Goal: Information Seeking & Learning: Learn about a topic

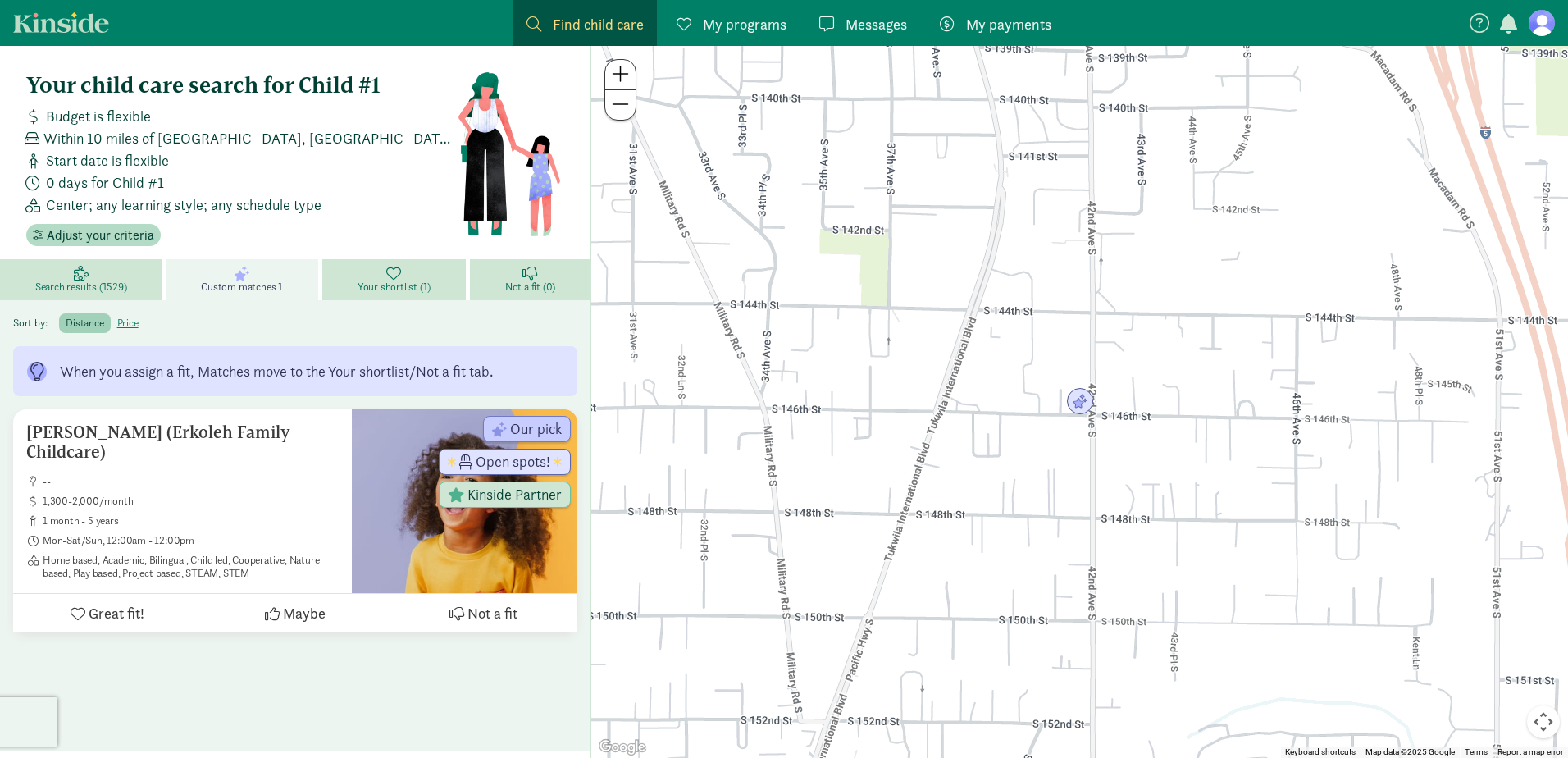
click at [51, 16] on link "Kinside" at bounding box center [61, 22] width 96 height 21
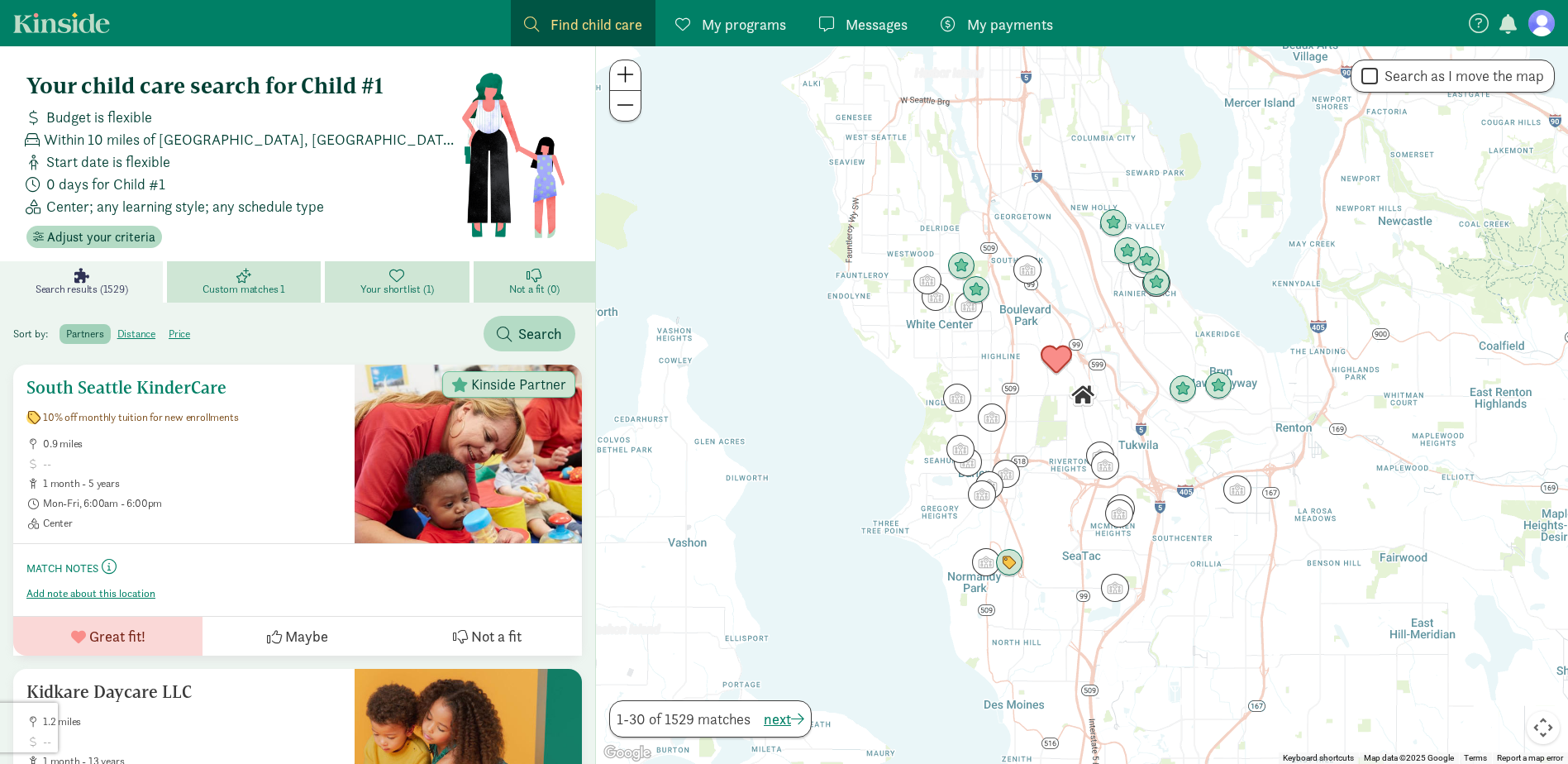
click at [99, 415] on span "10% off monthly tuition for new enrollments" at bounding box center [140, 418] width 195 height 13
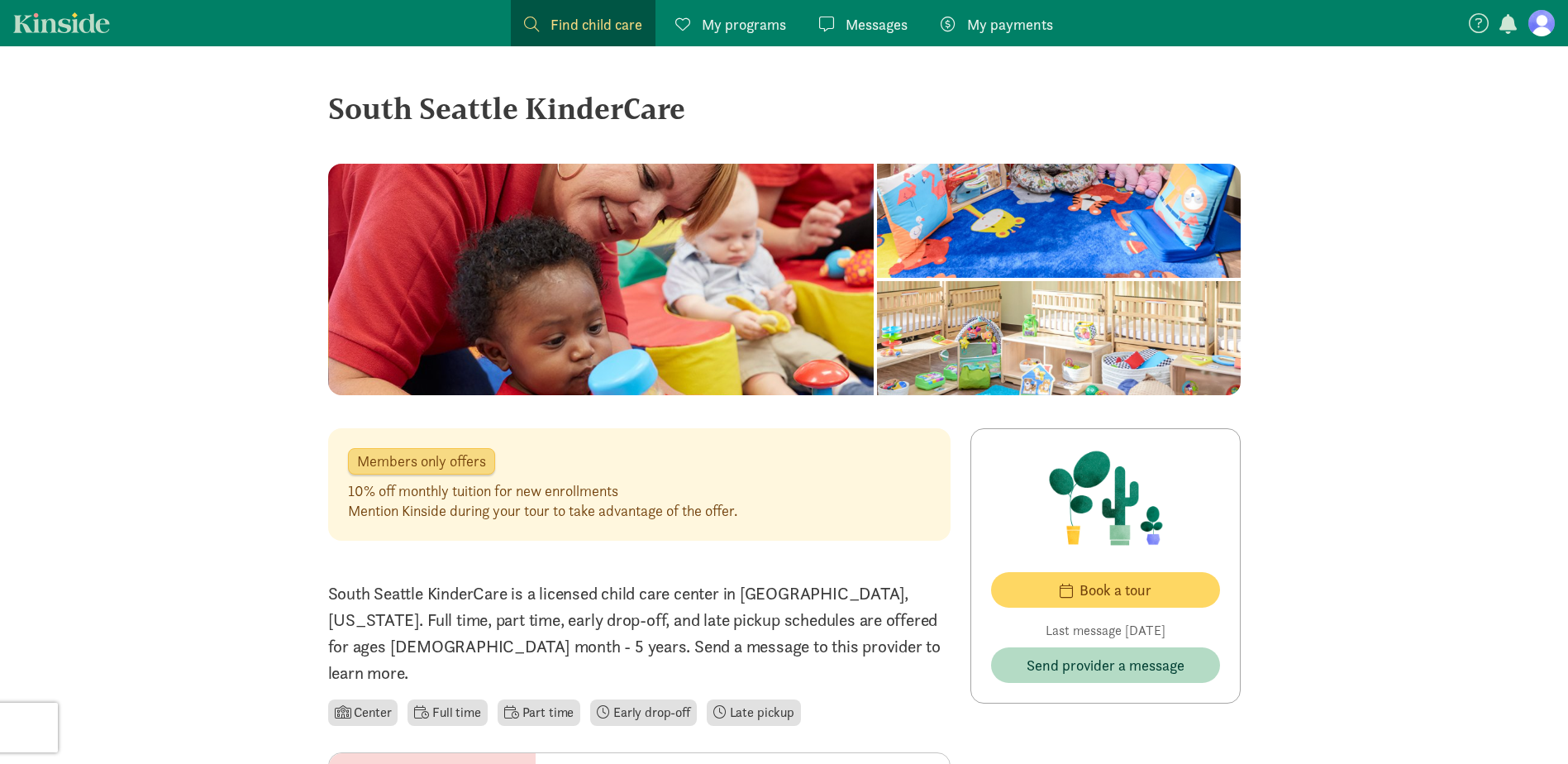
click at [563, 10] on link "Find child care Find" at bounding box center [584, 23] width 145 height 46
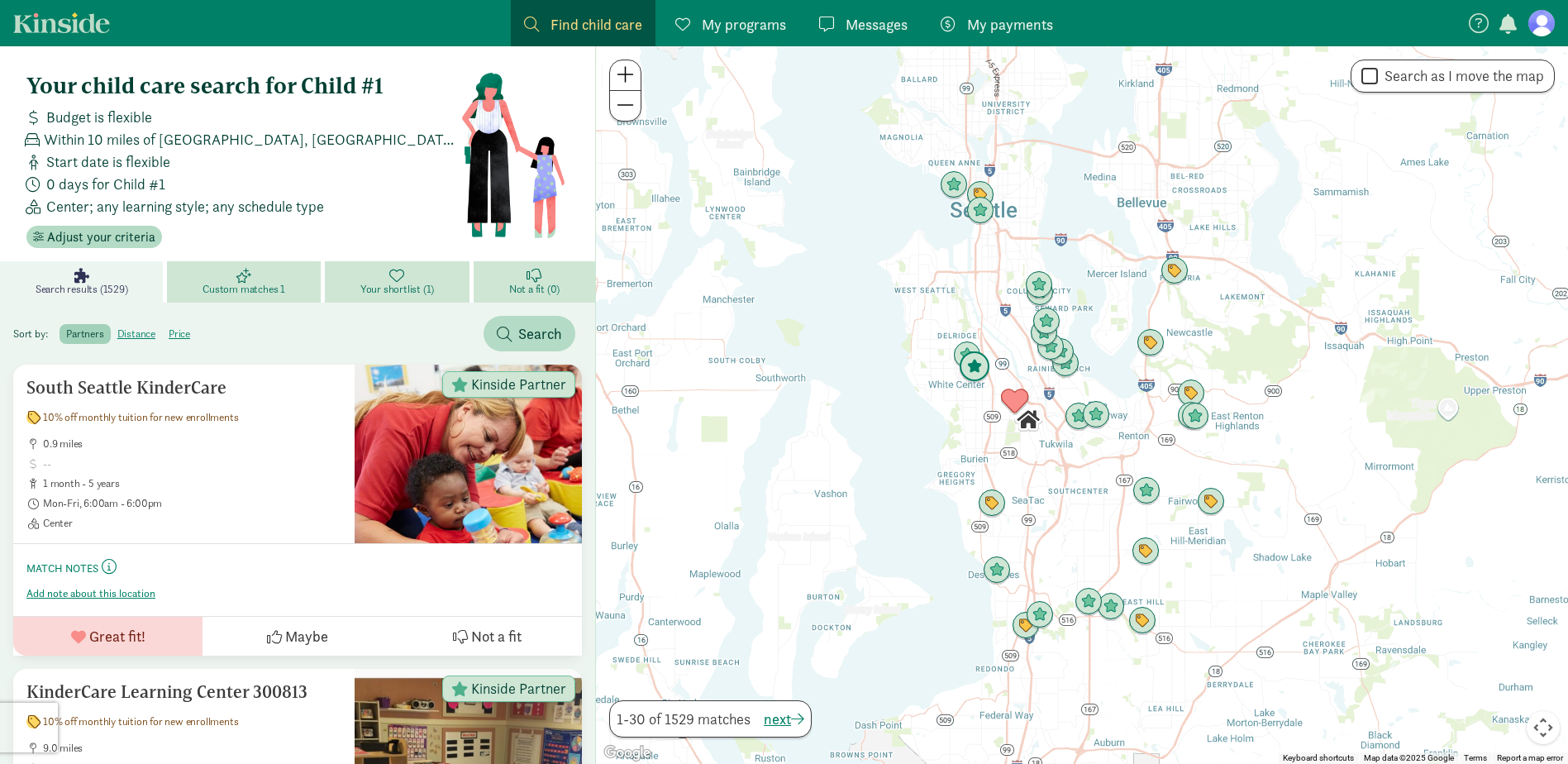
click at [975, 364] on img "Click to see details" at bounding box center [974, 366] width 31 height 31
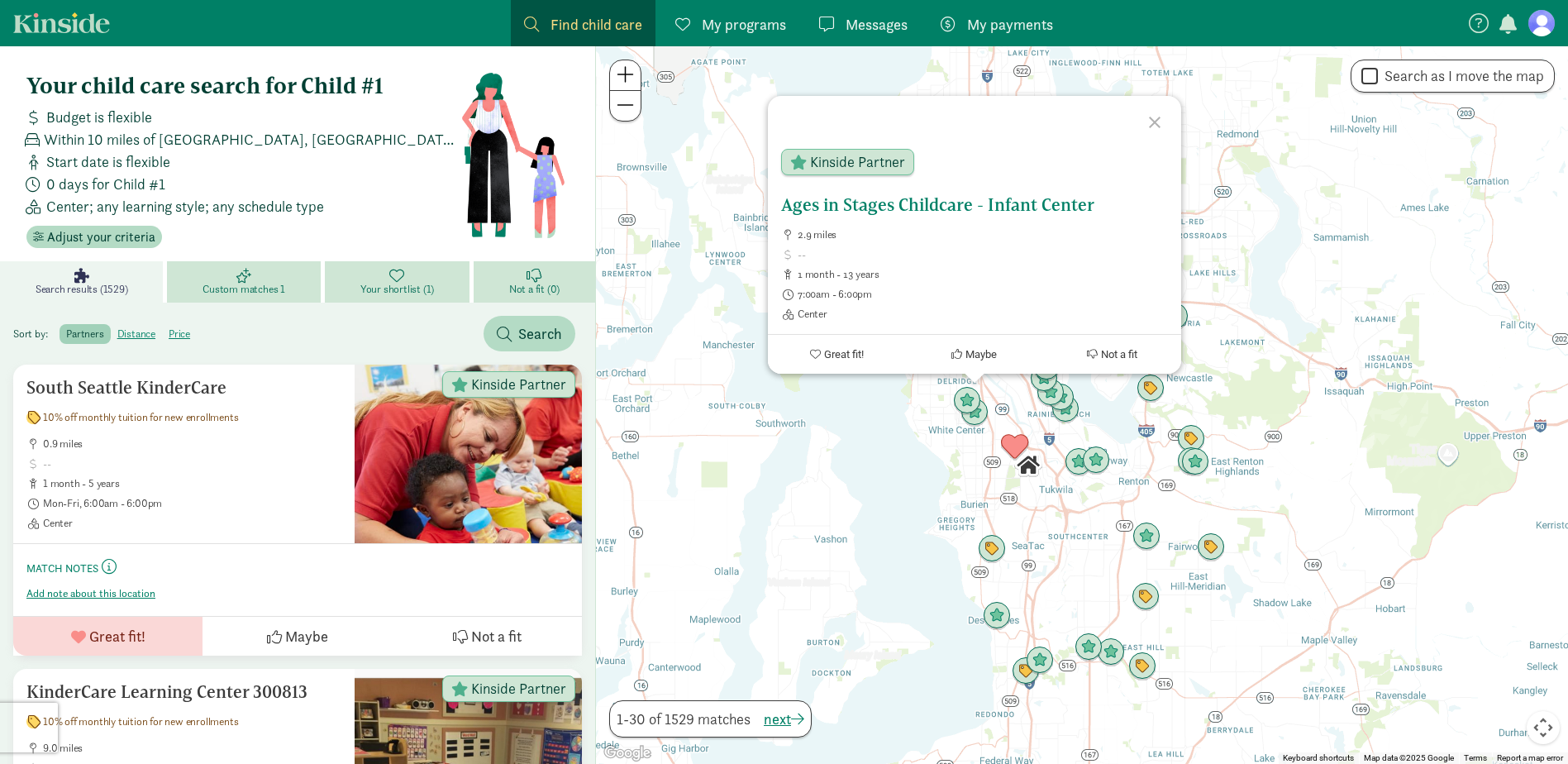
click at [876, 206] on h5 "Ages in Stages Childcare - Infant Center" at bounding box center [974, 204] width 387 height 20
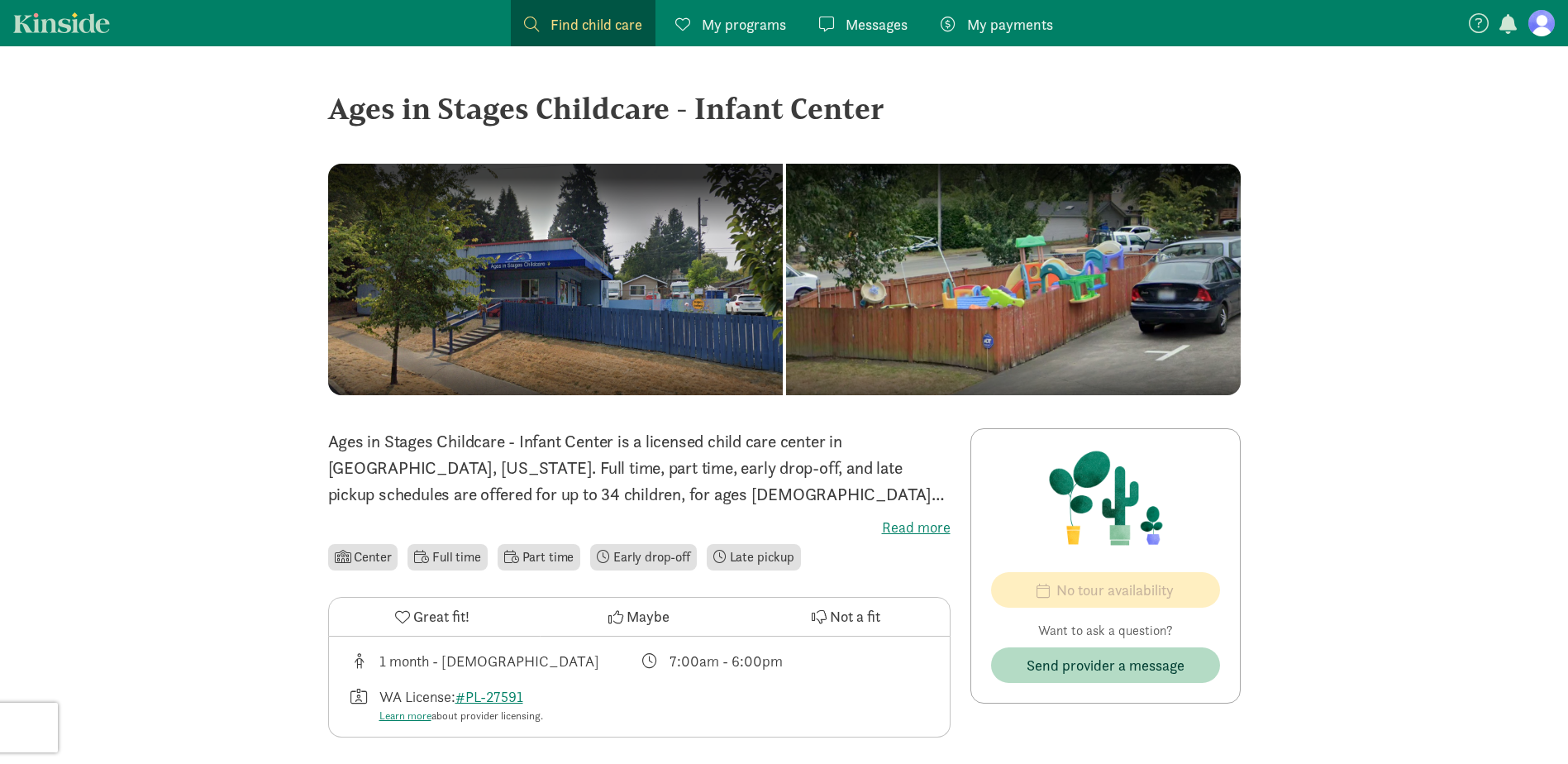
click at [786, 277] on div at bounding box center [1013, 279] width 455 height 231
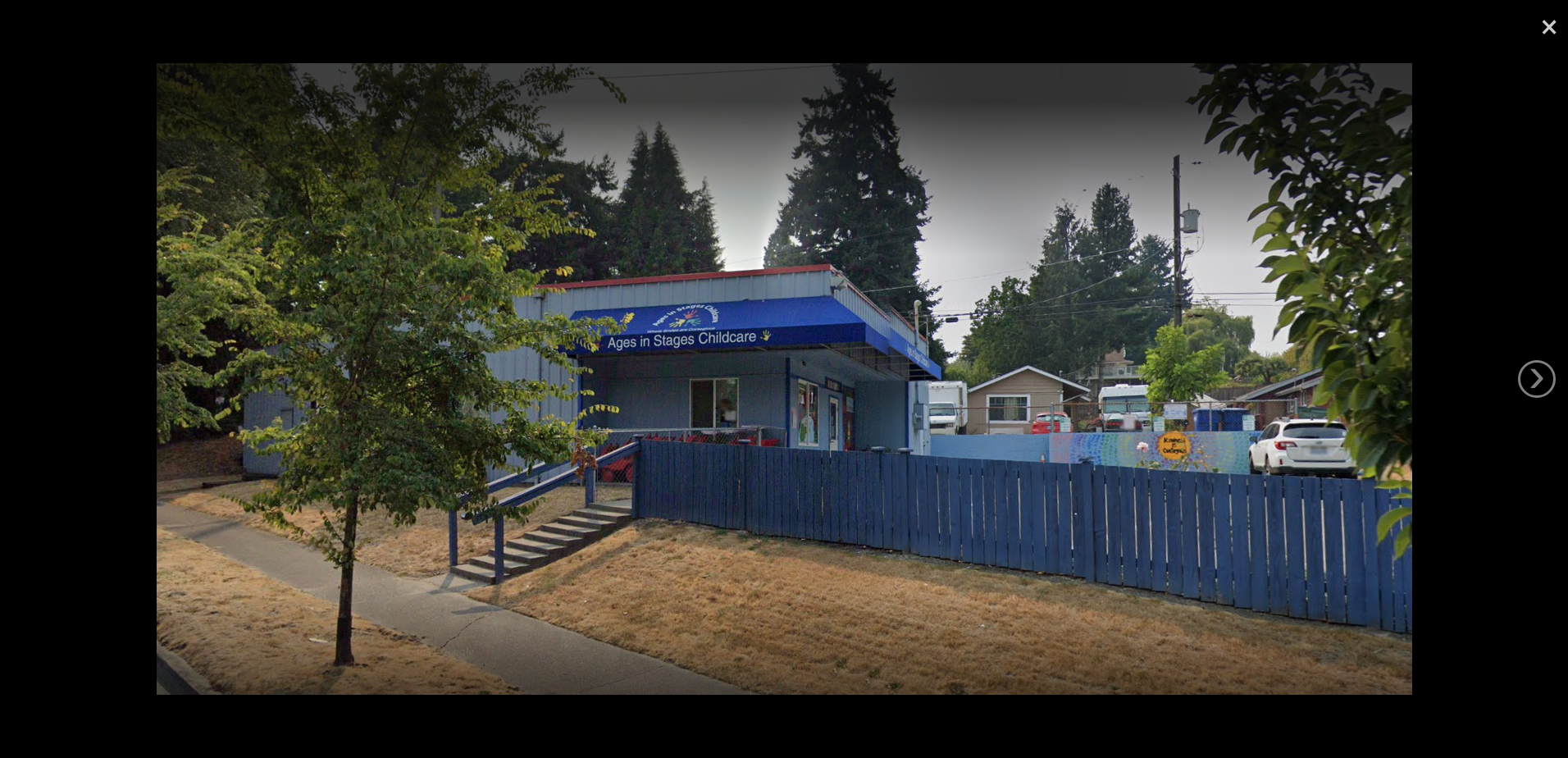
click at [1533, 373] on link "›" at bounding box center [1537, 379] width 37 height 37
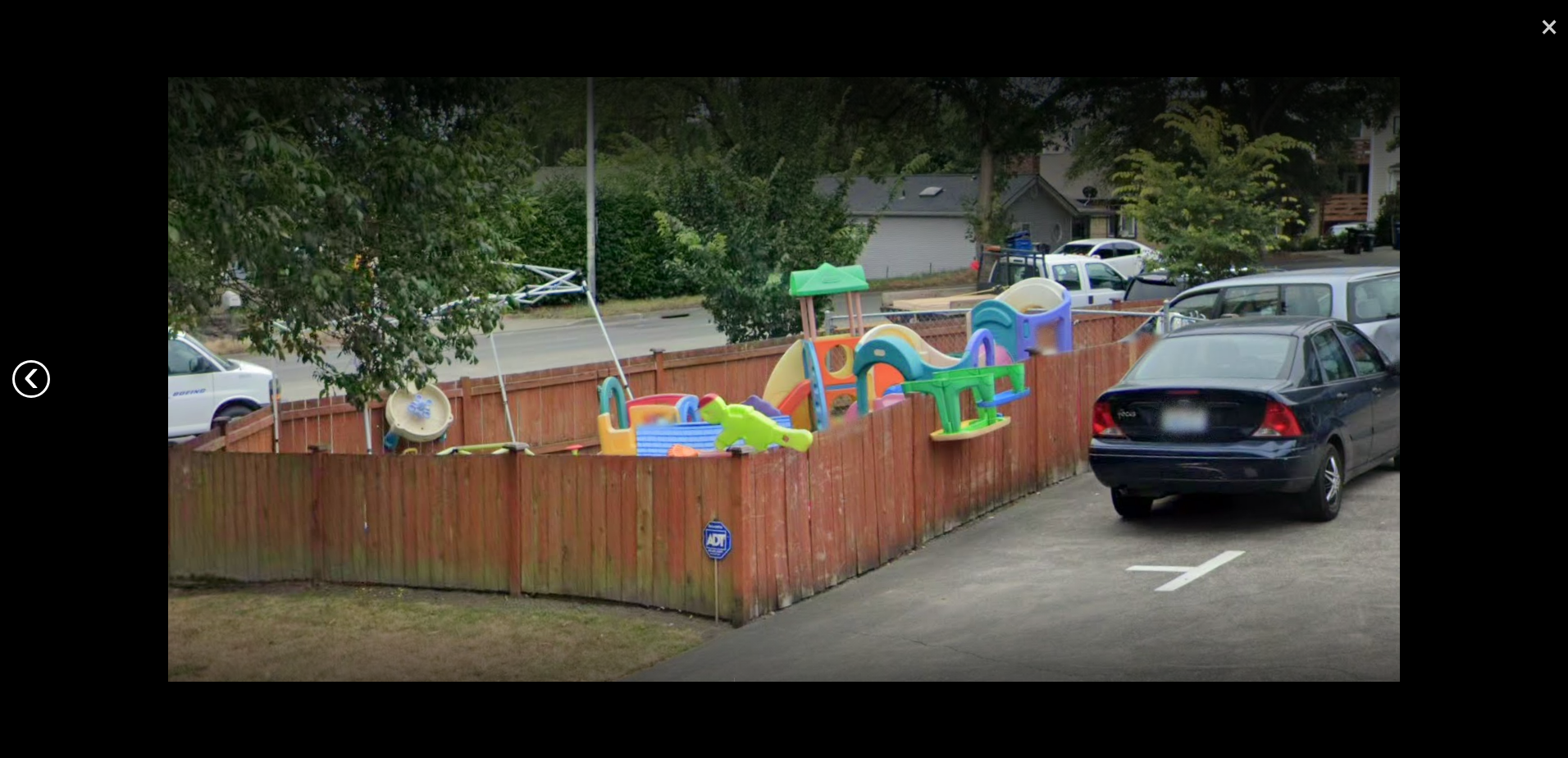
click at [28, 376] on link "‹" at bounding box center [31, 379] width 37 height 37
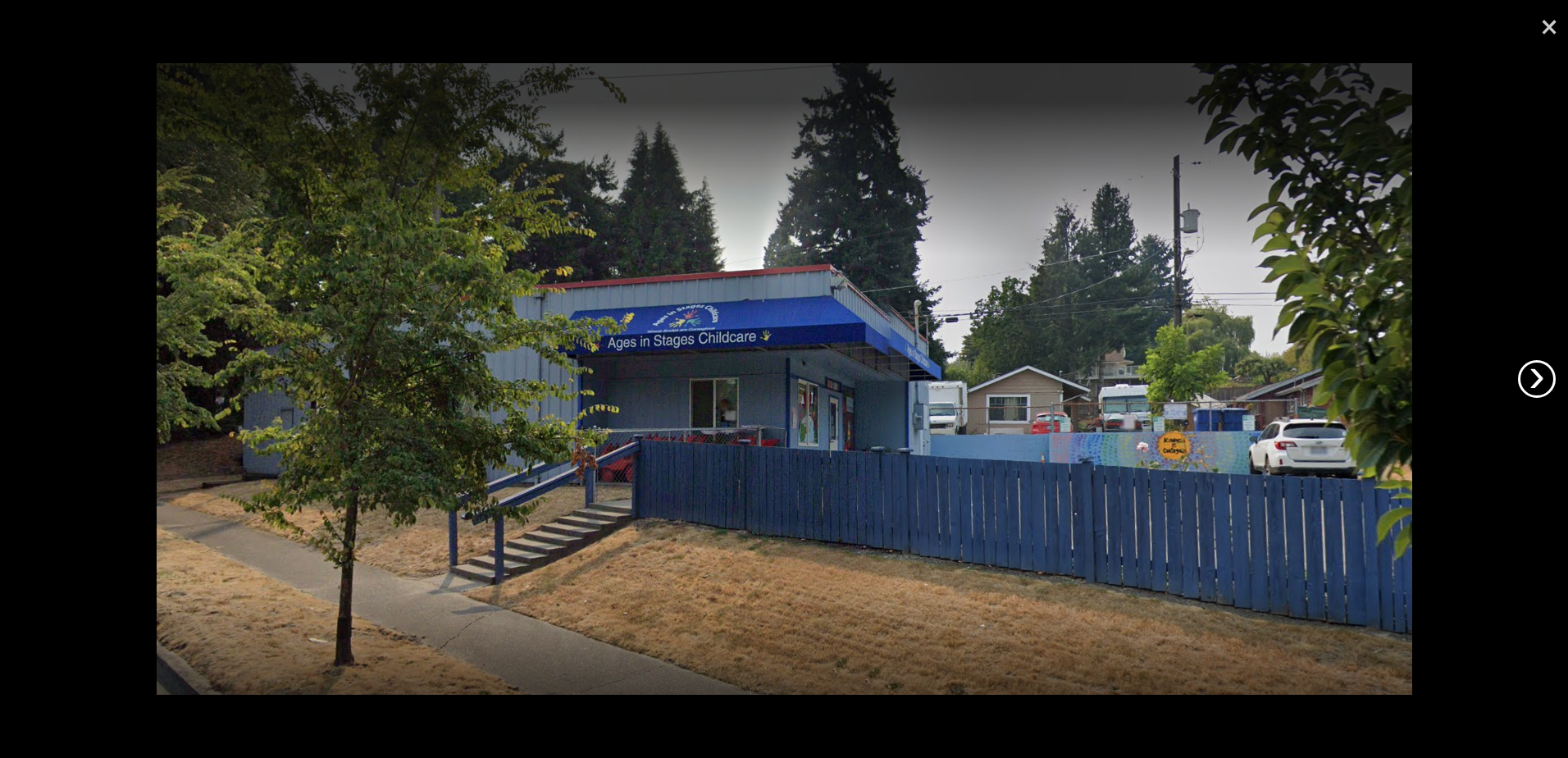
click at [1543, 376] on link "›" at bounding box center [1537, 379] width 37 height 37
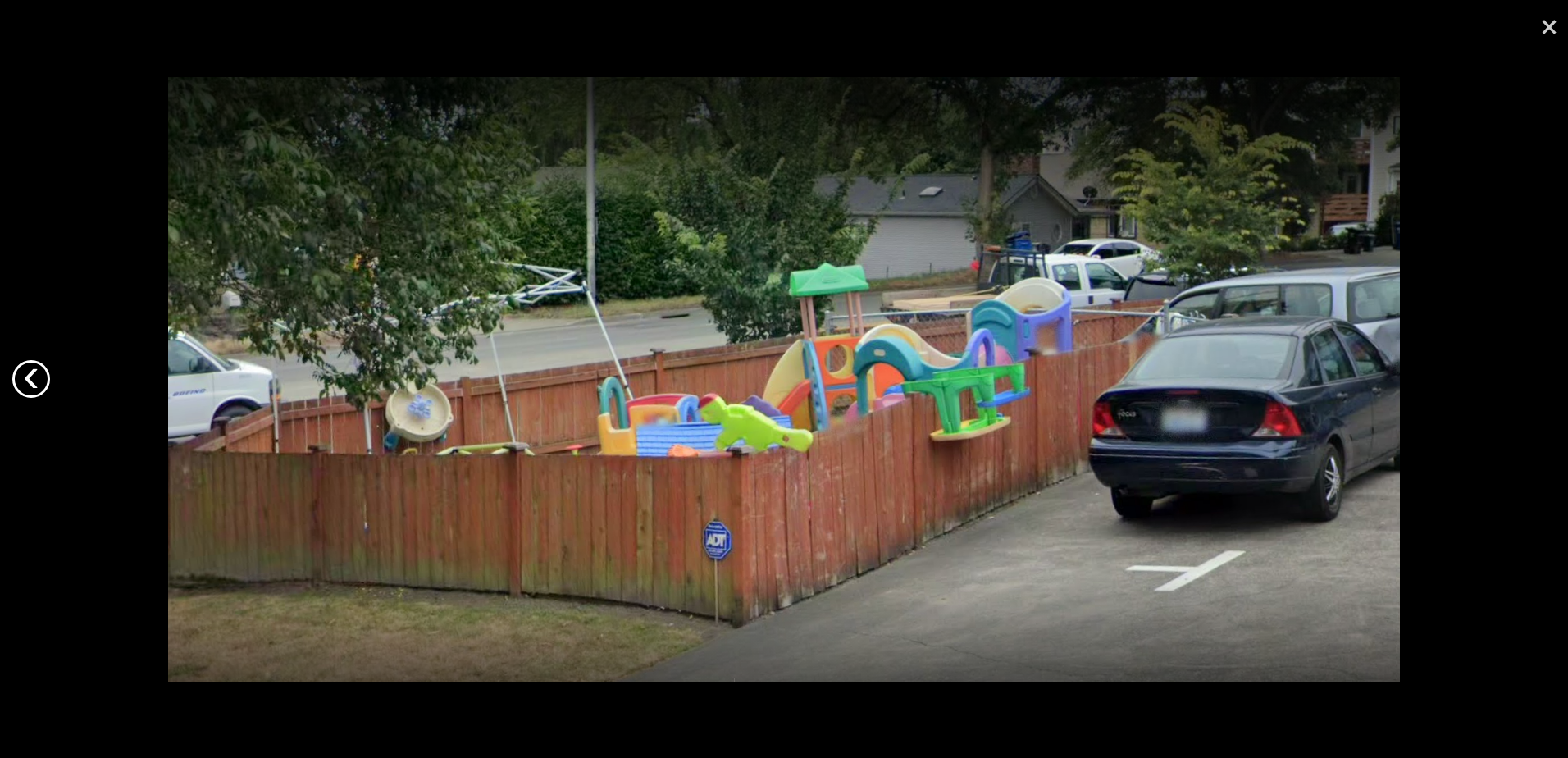
click at [17, 369] on link "‹" at bounding box center [31, 379] width 37 height 37
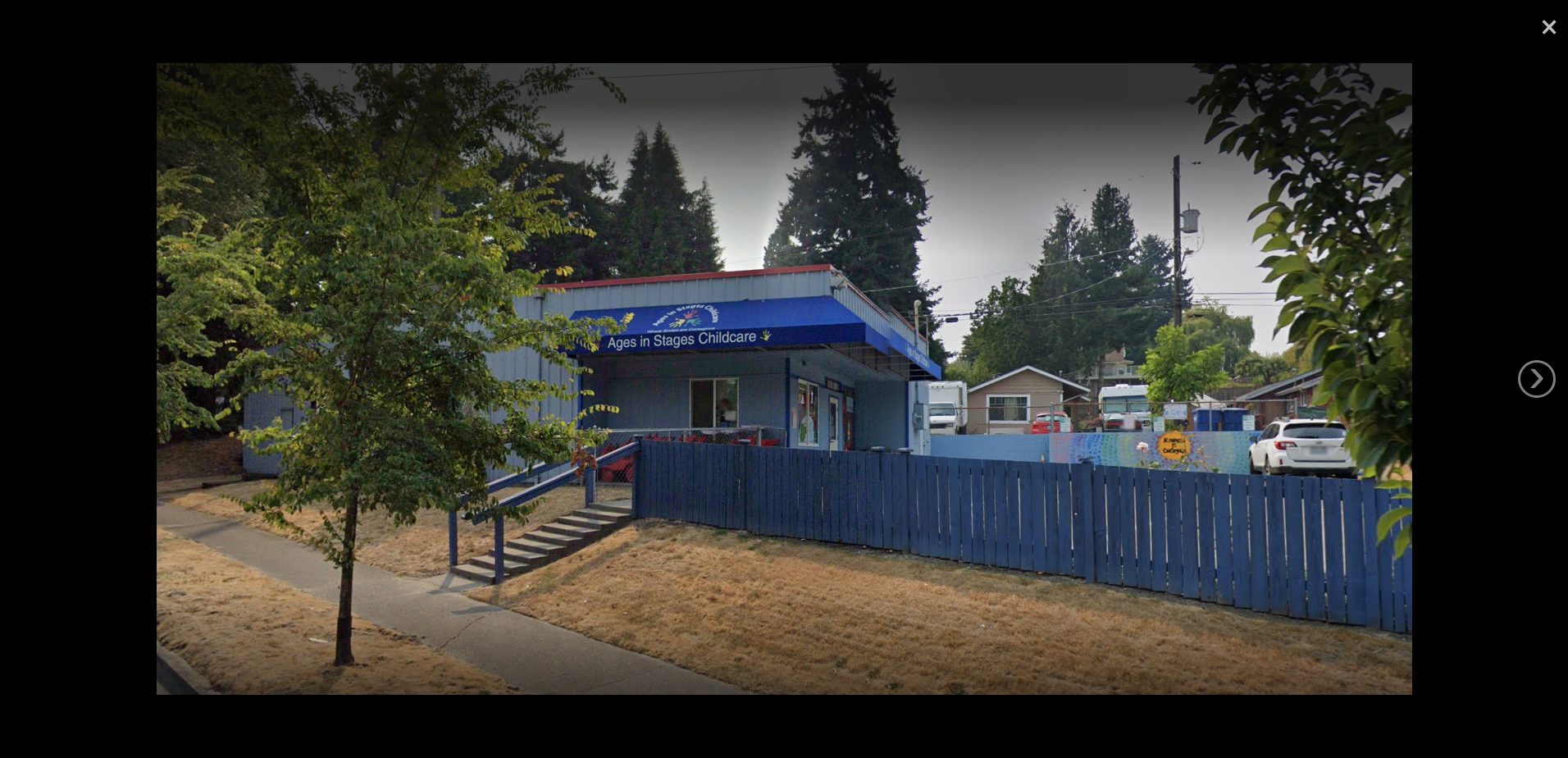
click at [1555, 31] on link "×" at bounding box center [1549, 24] width 37 height 49
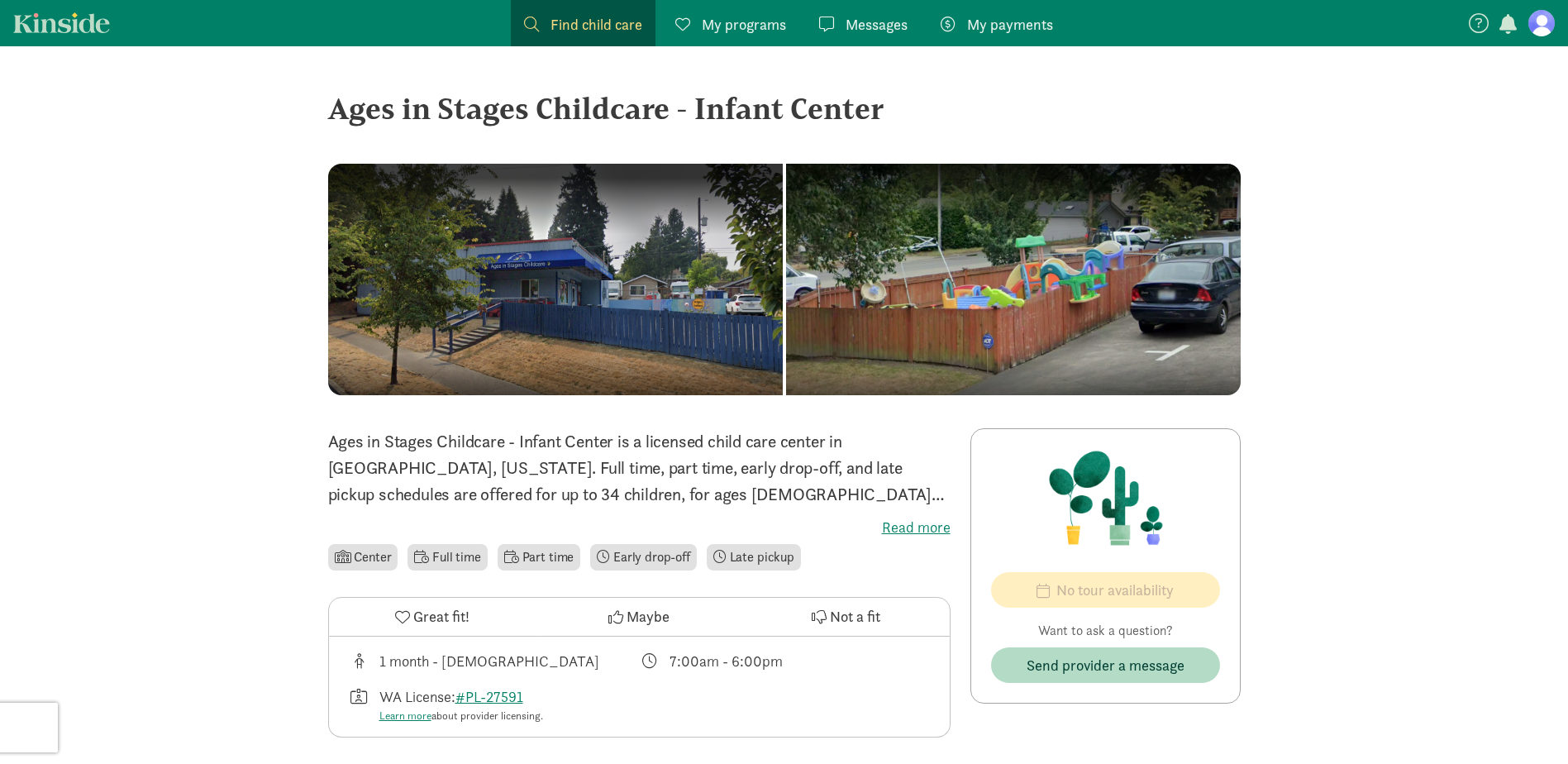
click at [901, 521] on label "Read more" at bounding box center [639, 527] width 622 height 20
click at [0, 0] on input "Read more" at bounding box center [0, 0] width 0 height 0
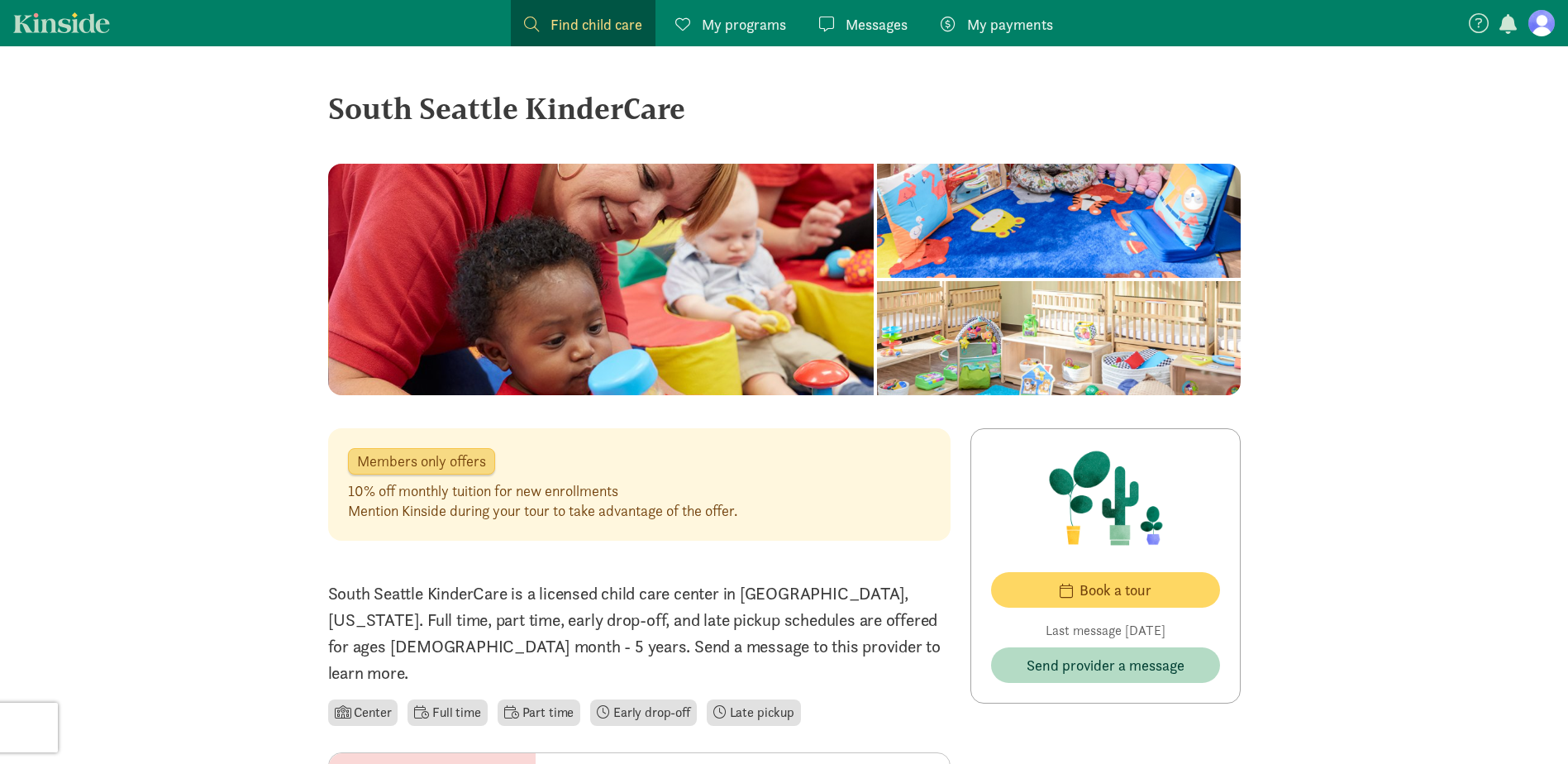
click at [555, 22] on span "Find child care" at bounding box center [597, 24] width 92 height 23
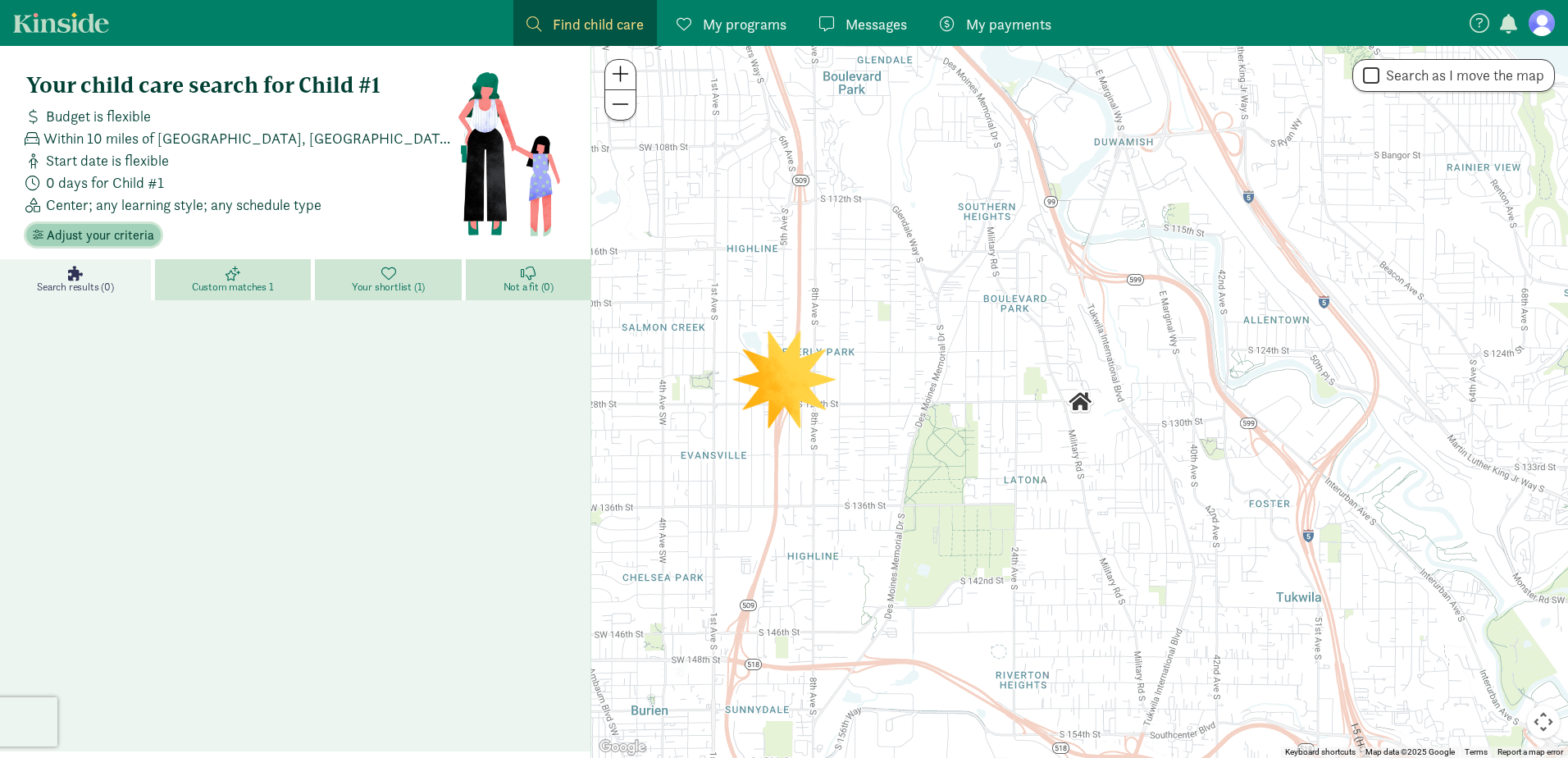
click at [130, 232] on span "Adjust your criteria" at bounding box center [100, 235] width 107 height 20
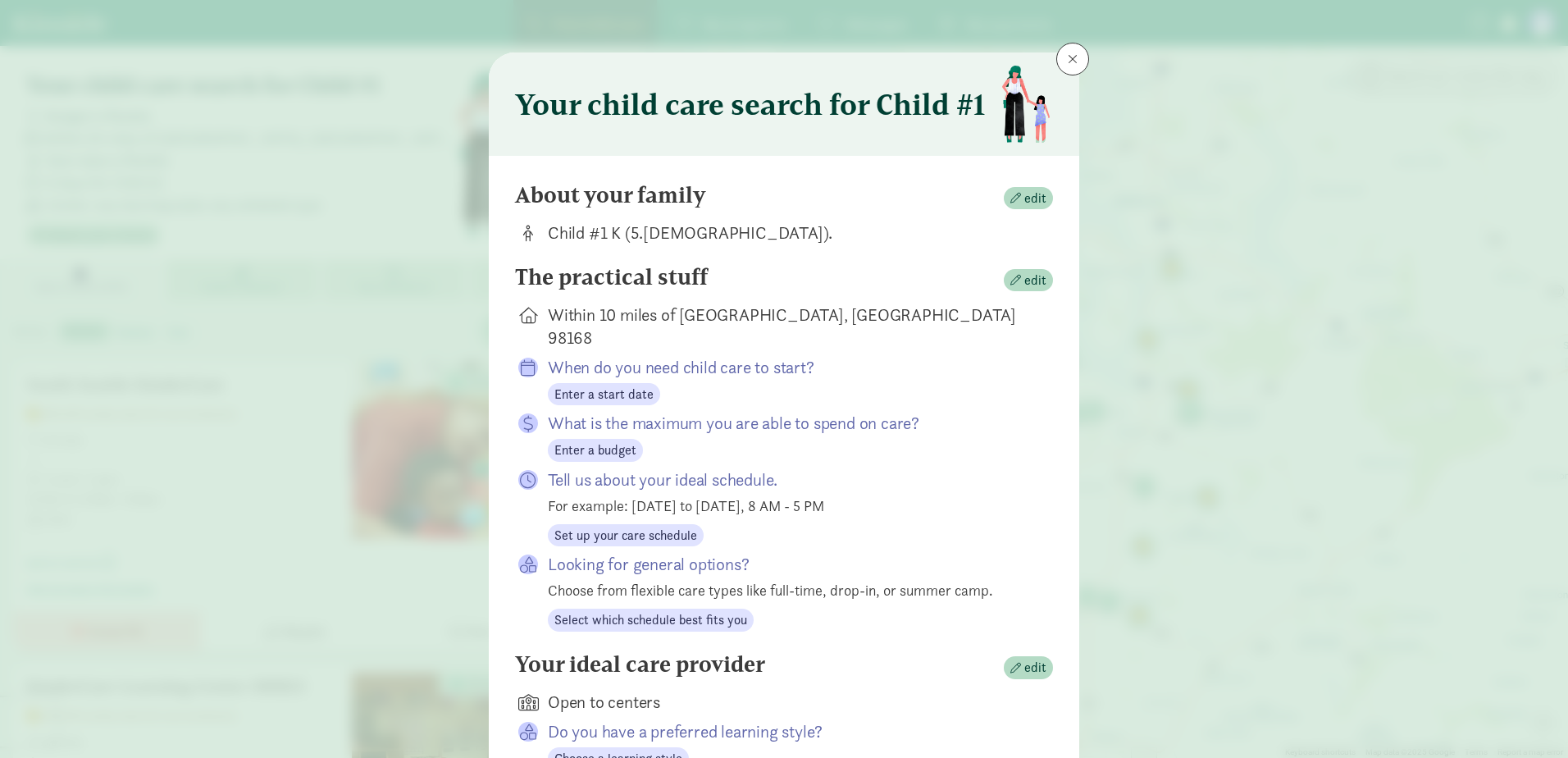
click at [1218, 216] on div "Your child care search for Child #1 About your family edit Child #1 K (5.[DEMOG…" at bounding box center [784, 379] width 1568 height 758
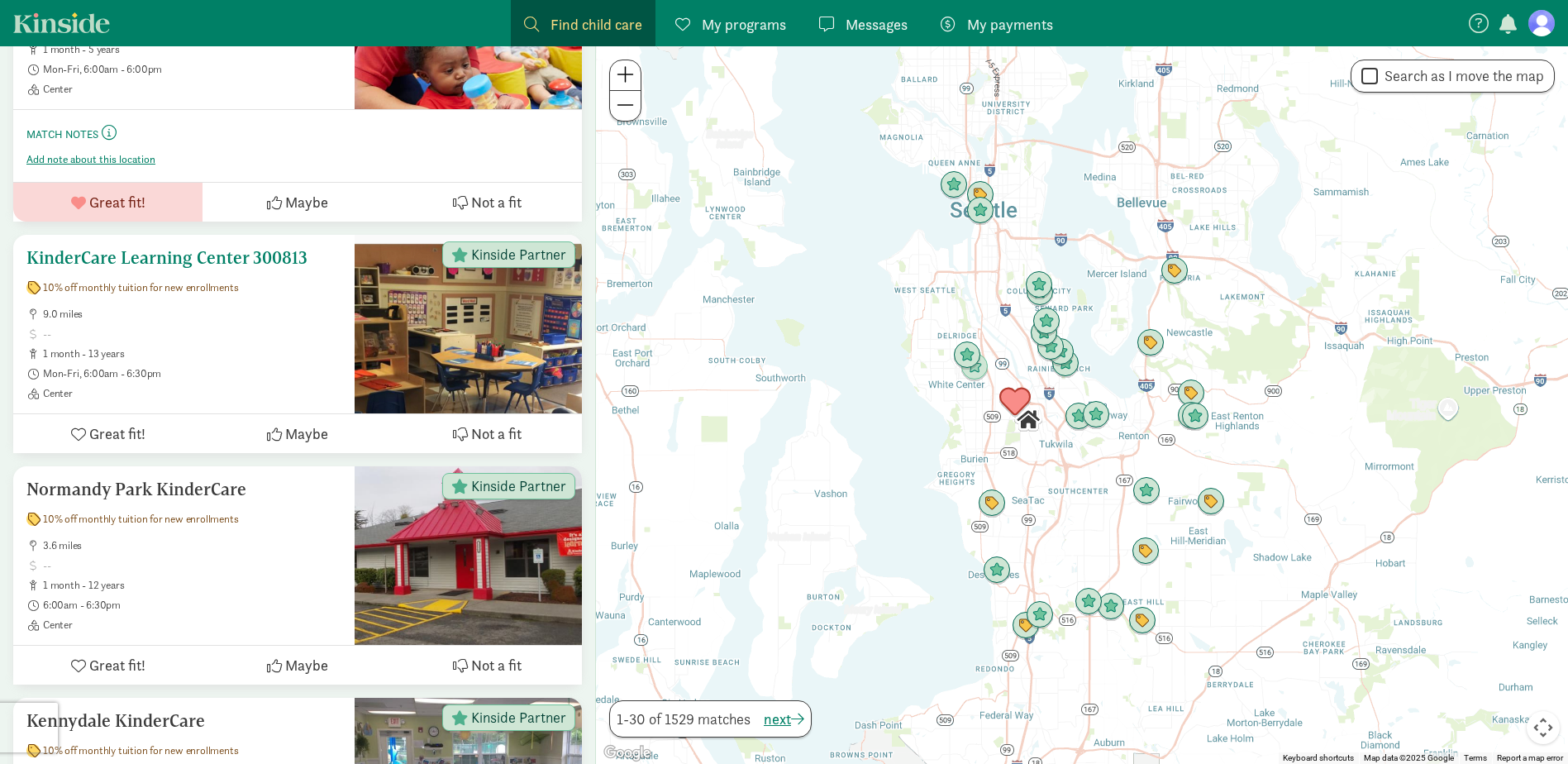
scroll to position [496, 0]
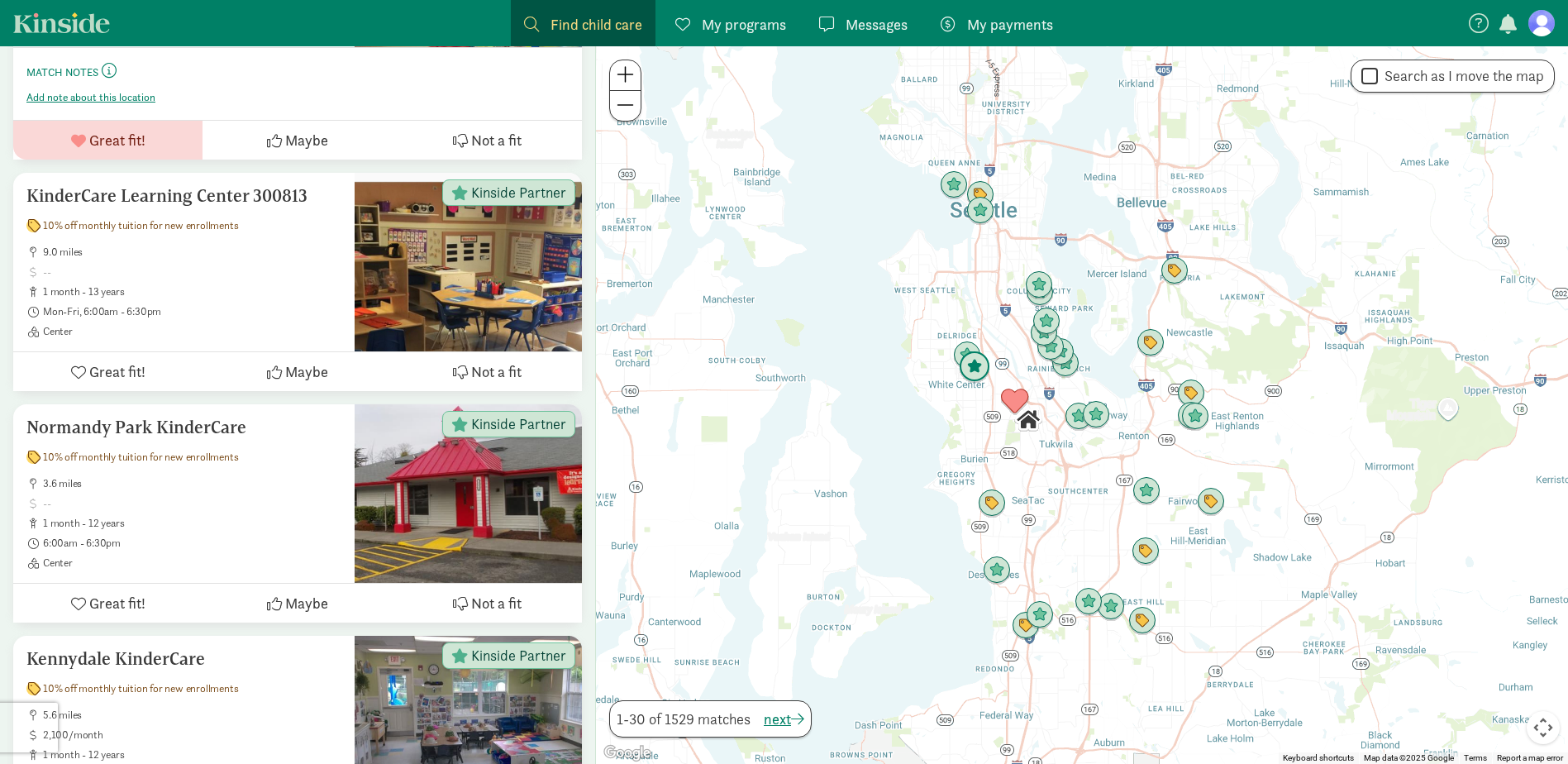
click at [978, 364] on img "Click to see details" at bounding box center [974, 366] width 31 height 31
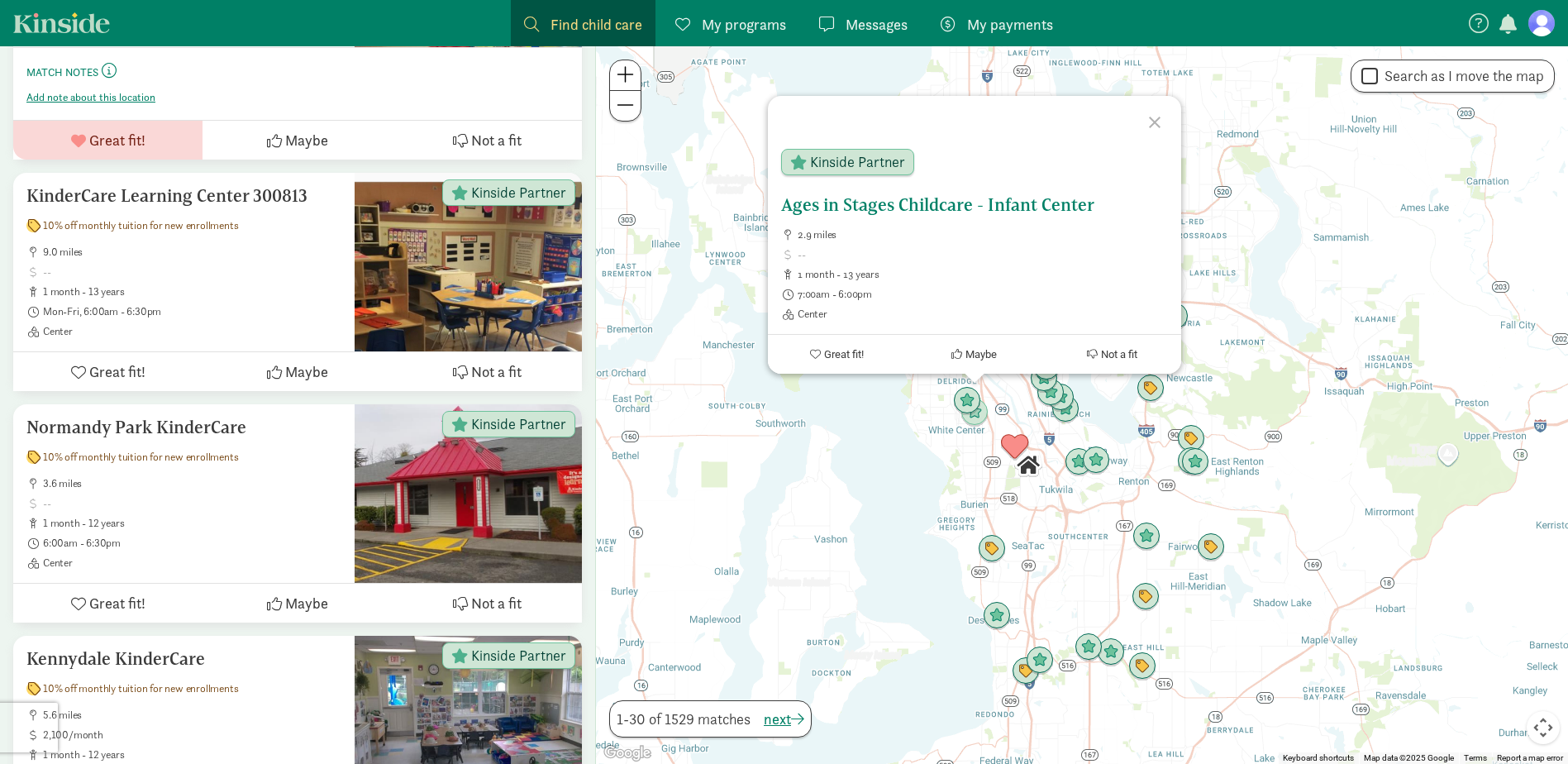
click at [865, 207] on h5 "Ages in Stages Childcare - Infant Center" at bounding box center [974, 204] width 387 height 20
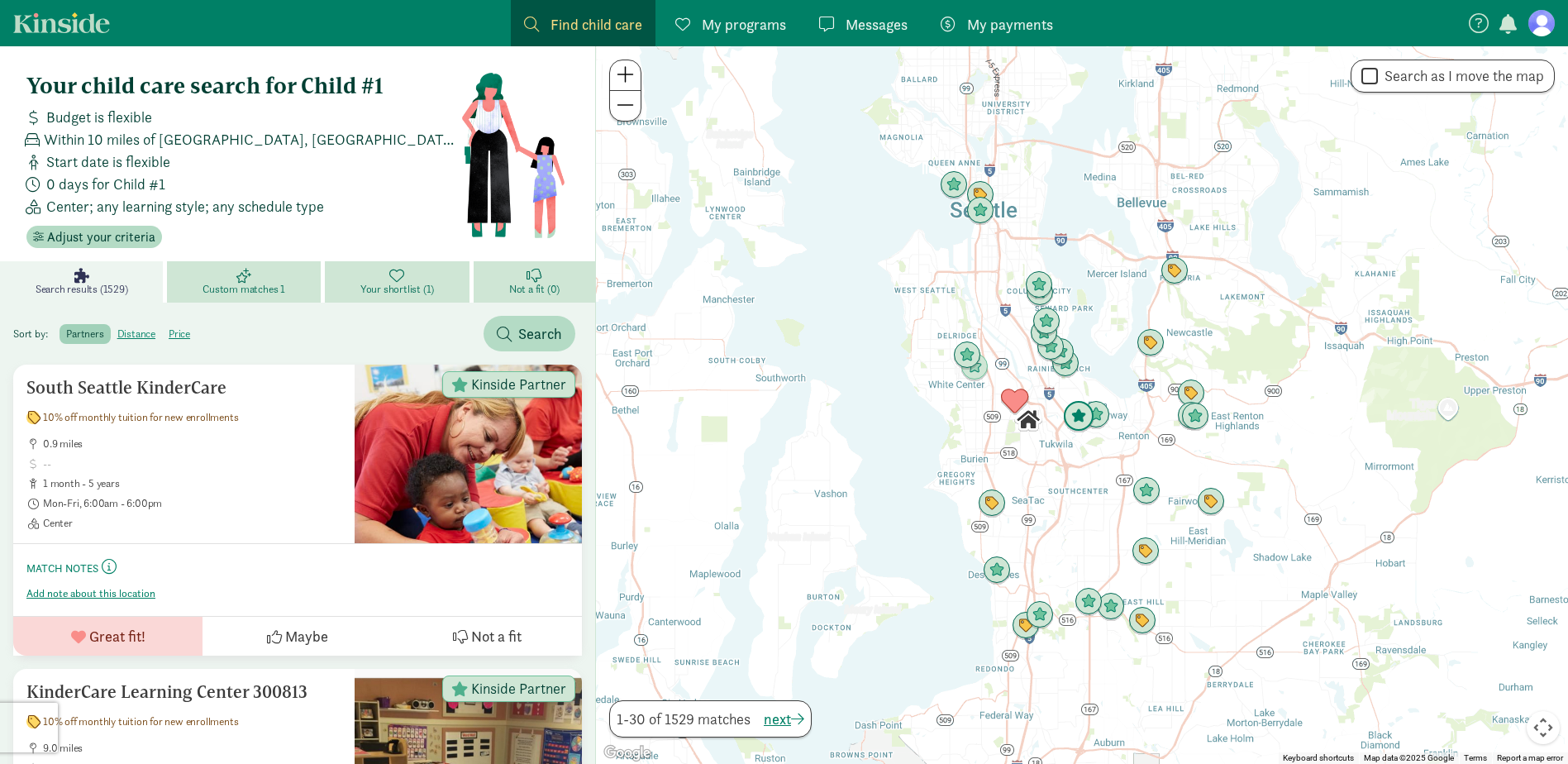
click at [1086, 418] on img "Click to see details" at bounding box center [1079, 416] width 31 height 31
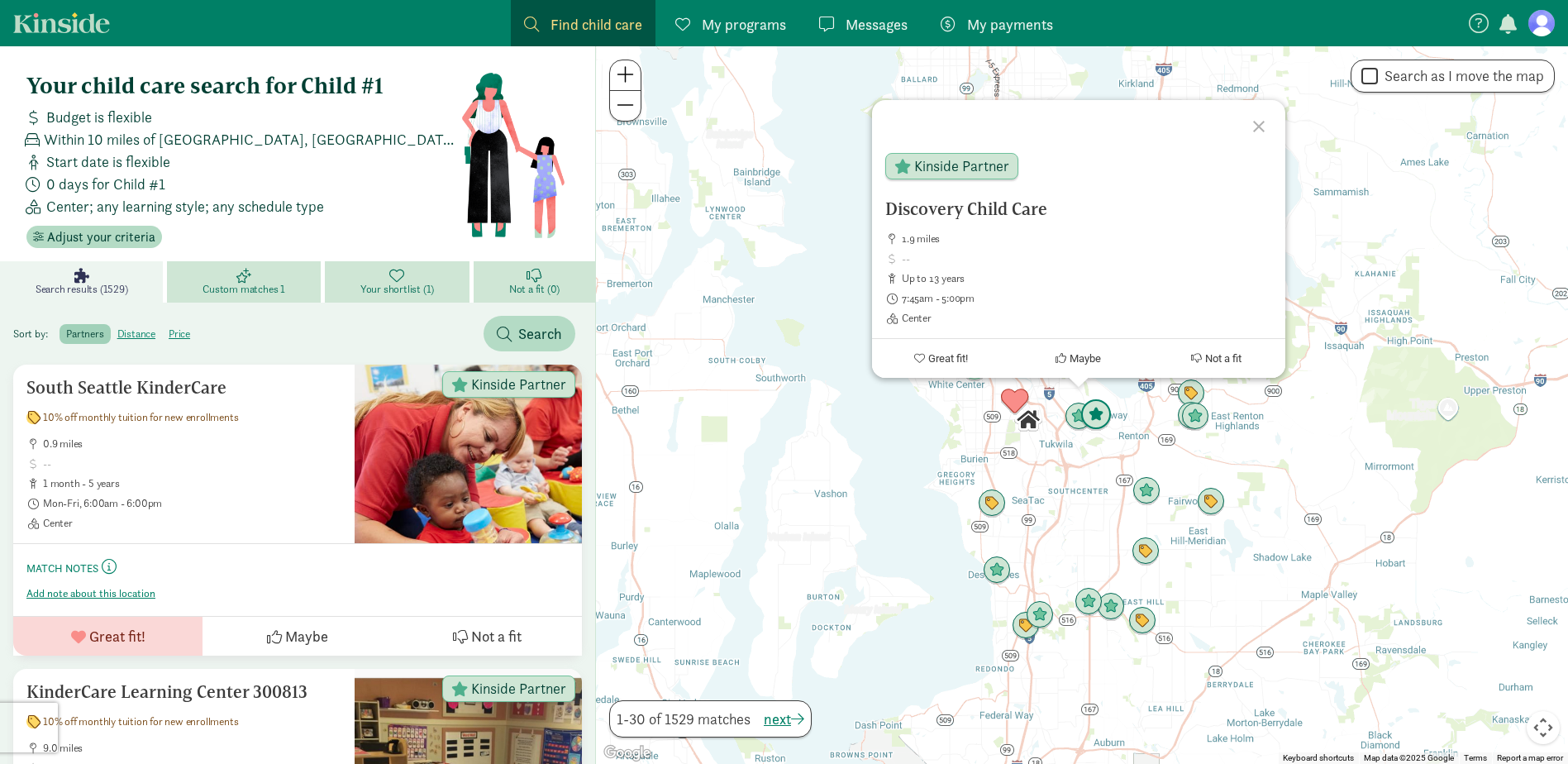
click at [1104, 415] on img "Click to see details" at bounding box center [1096, 414] width 31 height 31
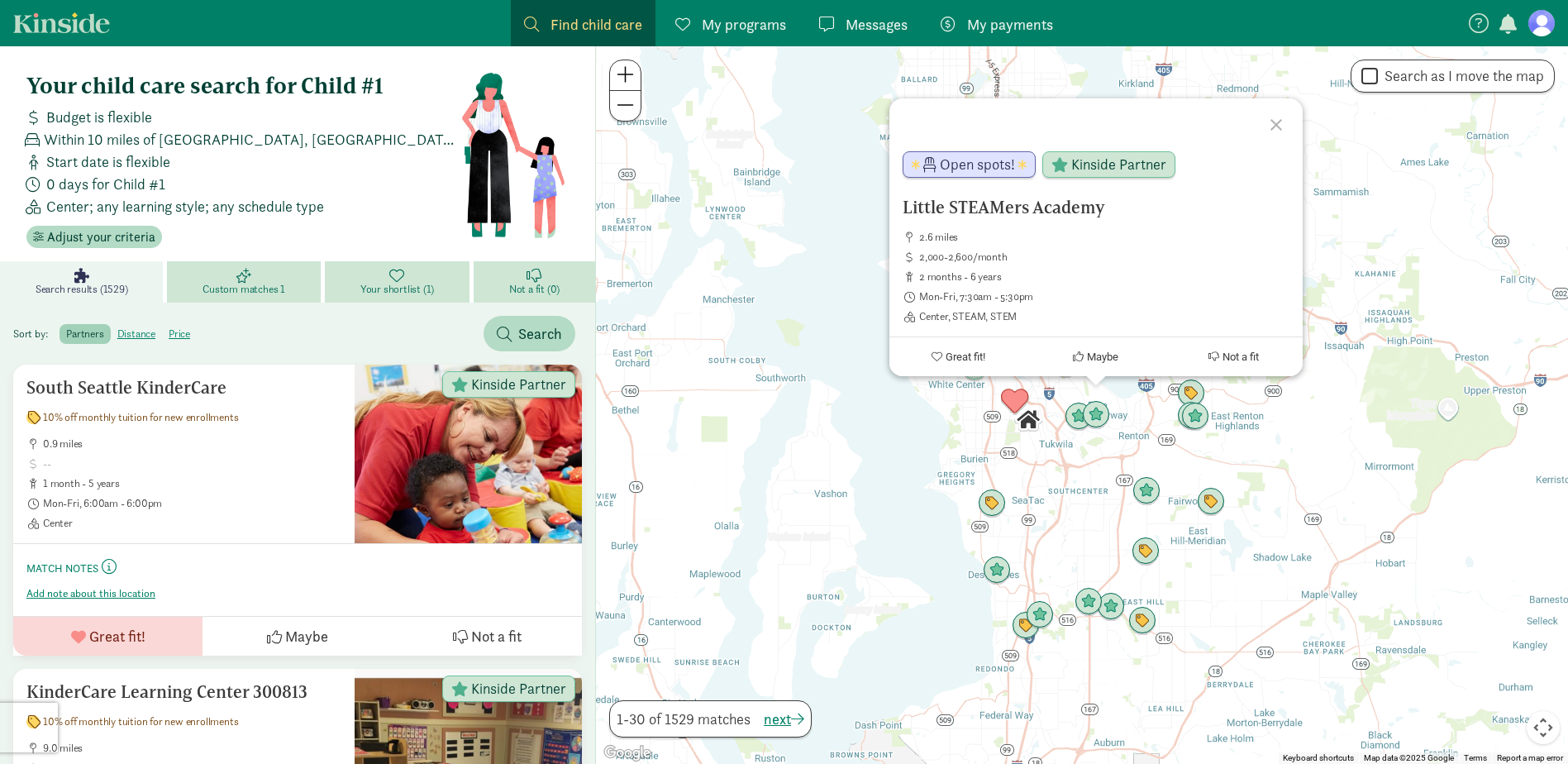
click at [1064, 449] on div "To navigate, press the arrow keys. Little STEAMers Academy 2.6 miles 2,000-2,60…" at bounding box center [1081, 405] width 972 height 717
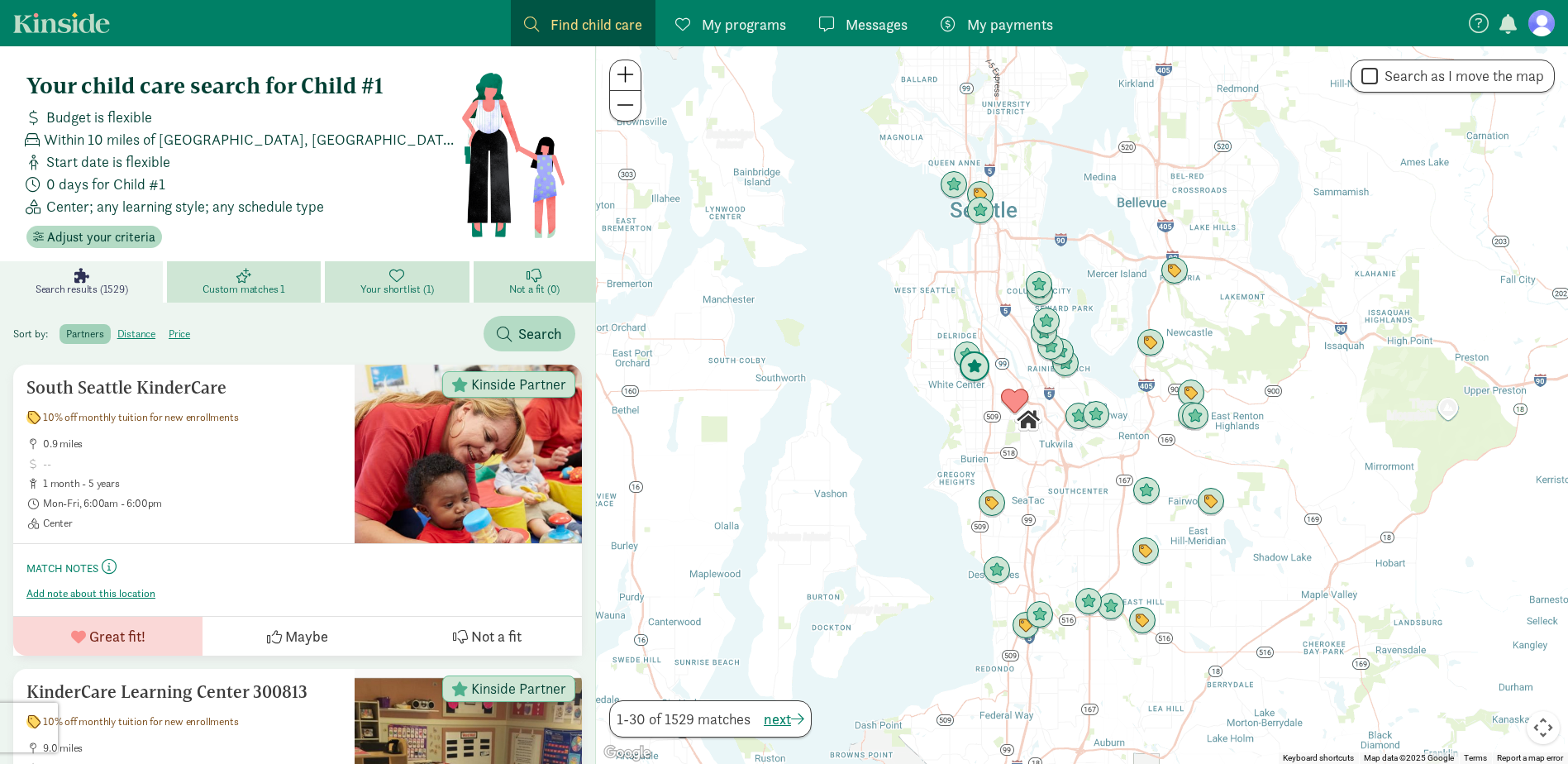
click at [968, 373] on img "Click to see details" at bounding box center [974, 366] width 31 height 31
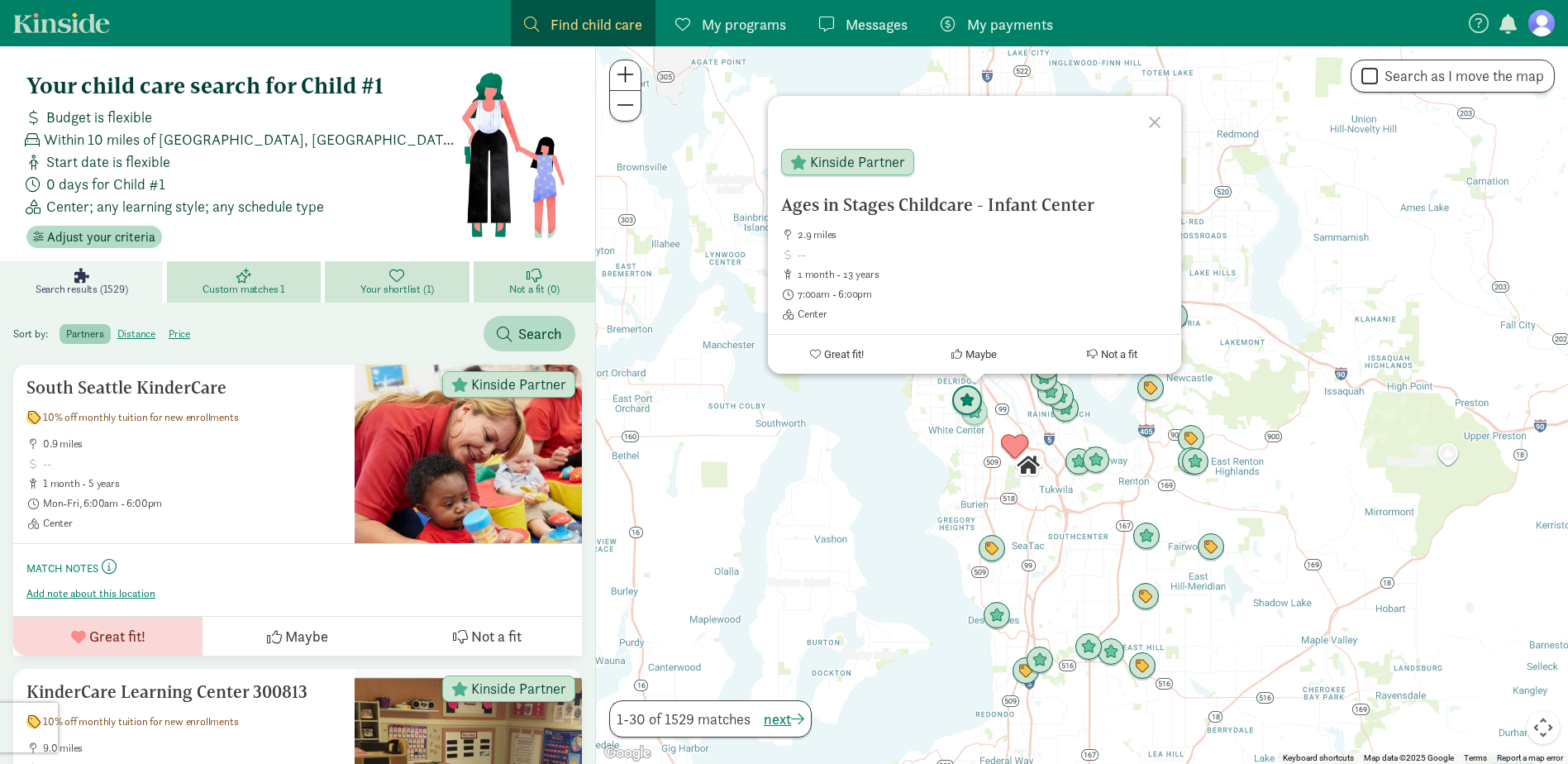
click at [956, 399] on img "Click to see details" at bounding box center [967, 400] width 31 height 31
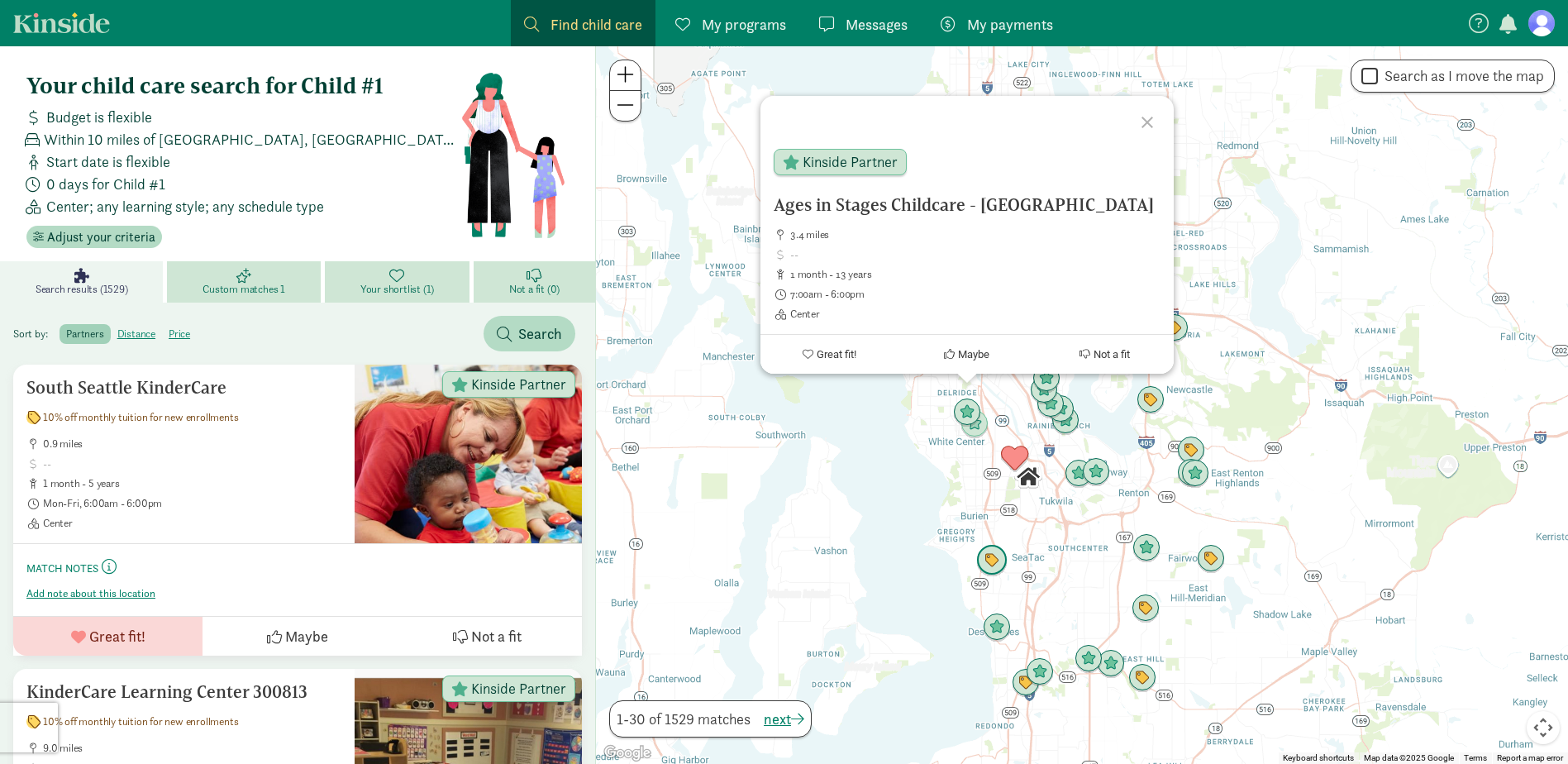
click at [989, 561] on img "Click to see details" at bounding box center [991, 560] width 31 height 31
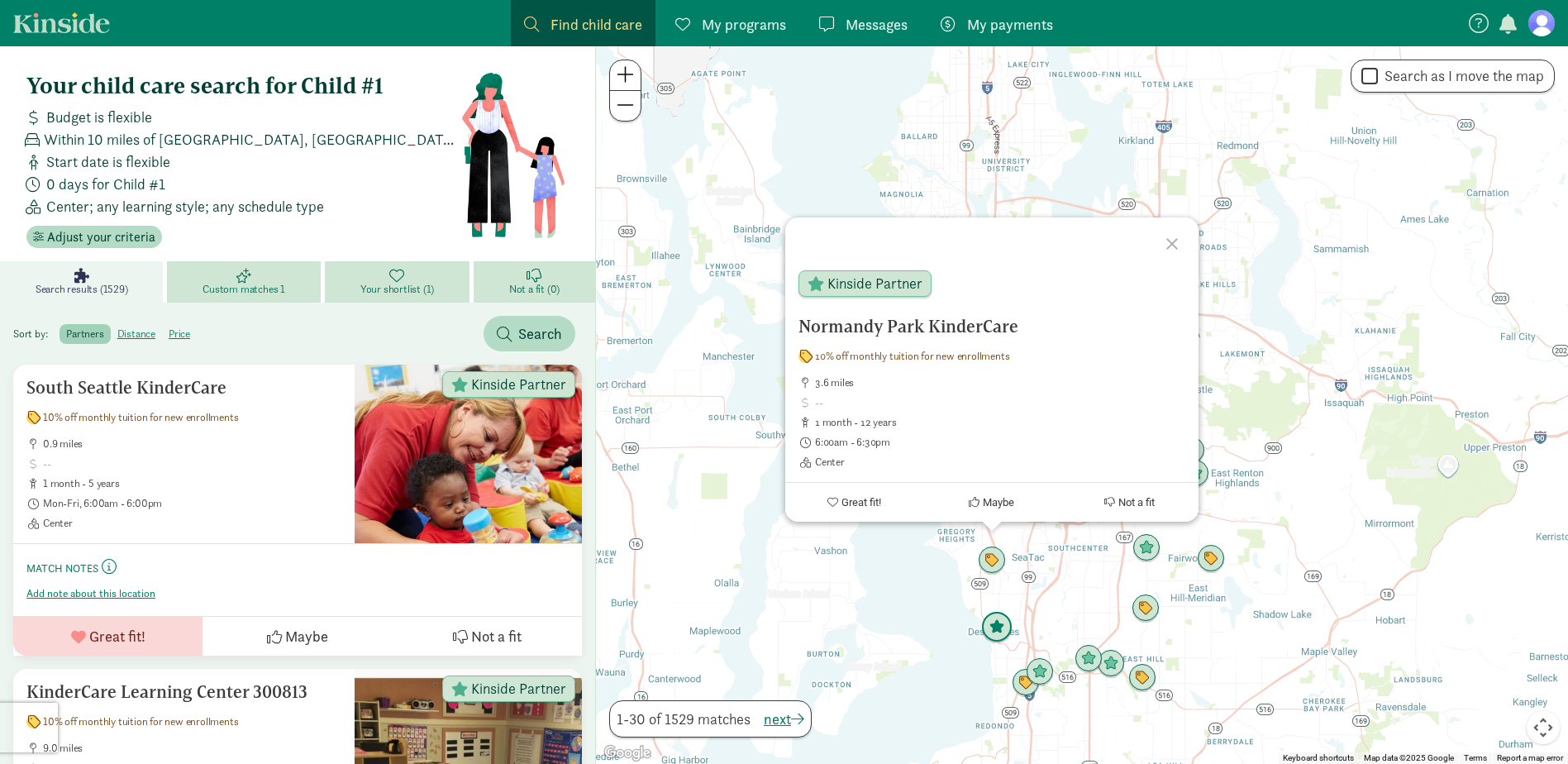
click at [1000, 633] on img "Click to see details" at bounding box center [997, 627] width 31 height 31
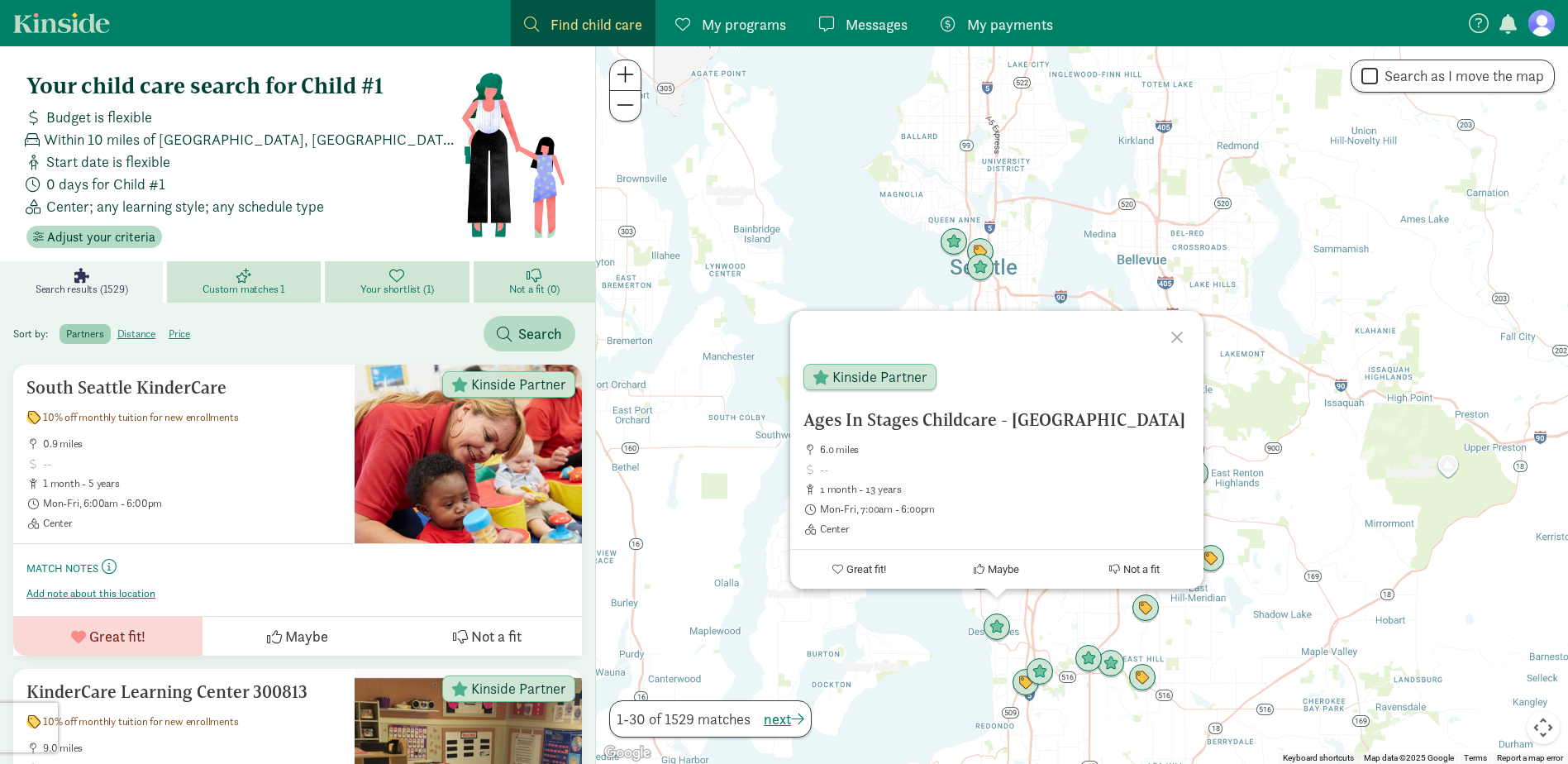
click at [1033, 615] on div "Ages In Stages Childcare - [GEOGRAPHIC_DATA] 6.0 miles 1 month - 13 years Mon-F…" at bounding box center [1081, 405] width 972 height 717
